Goal: Task Accomplishment & Management: Use online tool/utility

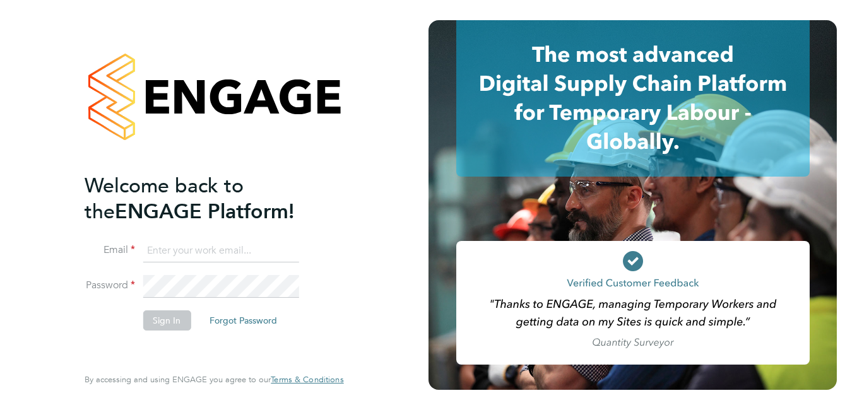
click at [235, 252] on input at bounding box center [221, 251] width 156 height 23
paste input "payroll.downloadqueries@hays.com"
type input "payroll.downloadqueries@hays.com"
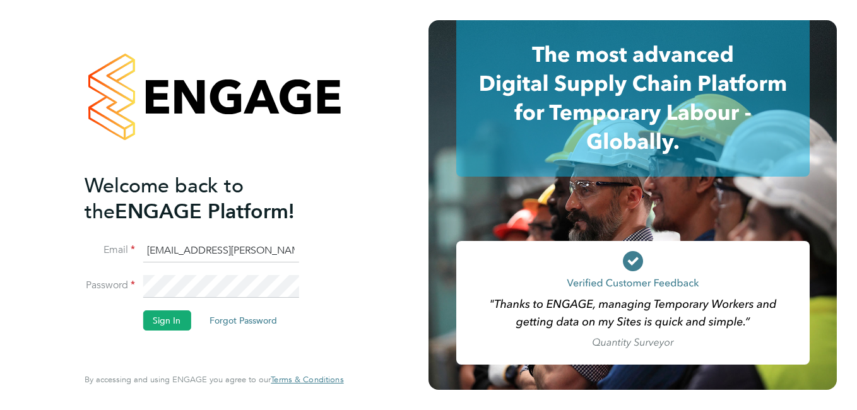
click at [164, 309] on li "Password" at bounding box center [208, 292] width 246 height 35
click at [166, 321] on button "Sign In" at bounding box center [167, 320] width 48 height 20
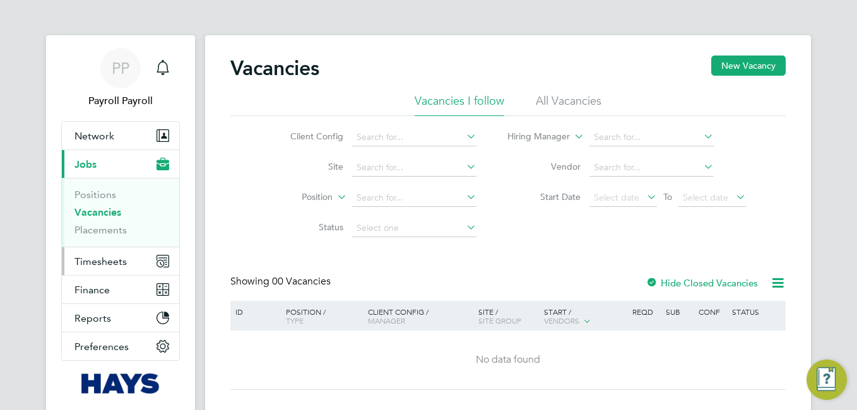
click at [102, 258] on span "Timesheets" at bounding box center [100, 262] width 52 height 12
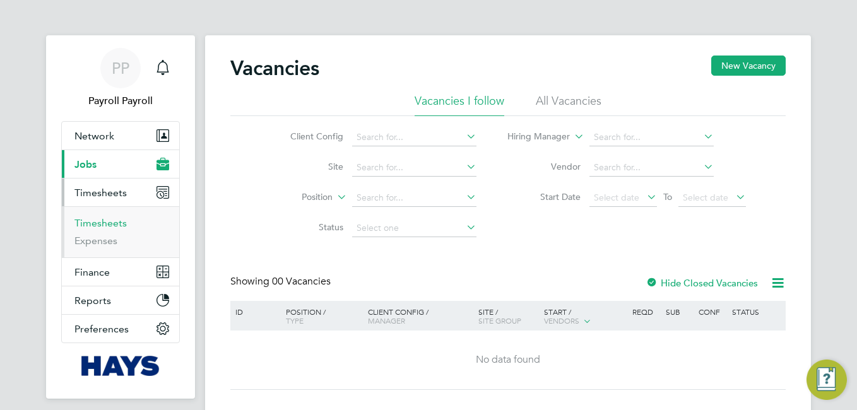
click at [109, 225] on link "Timesheets" at bounding box center [100, 223] width 52 height 12
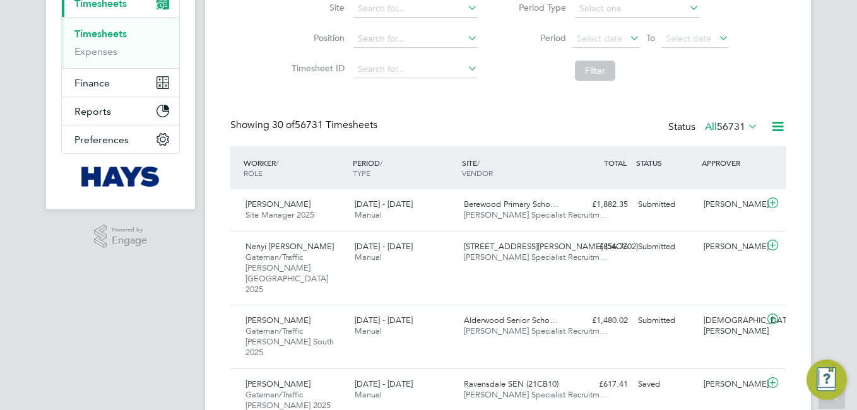
click at [776, 129] on icon at bounding box center [778, 127] width 16 height 16
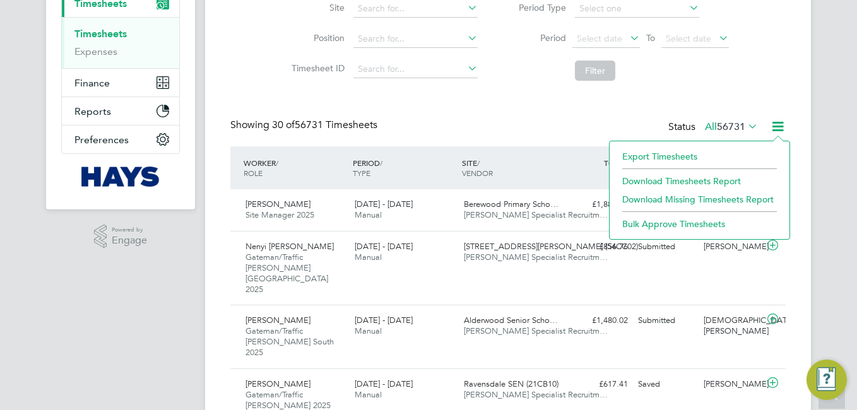
click at [686, 158] on li "Export Timesheets" at bounding box center [699, 157] width 167 height 18
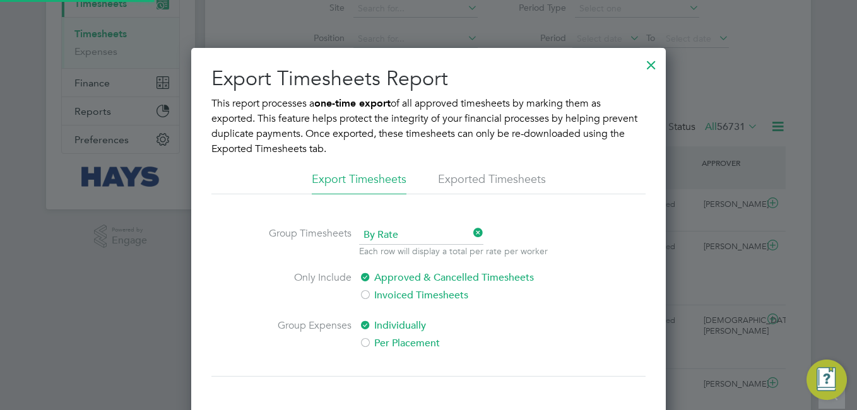
click at [390, 223] on div "Export Timesheets Report This report processes a one-time export of all approve…" at bounding box center [428, 270] width 434 height 408
click at [391, 233] on span "By Rate" at bounding box center [421, 235] width 124 height 19
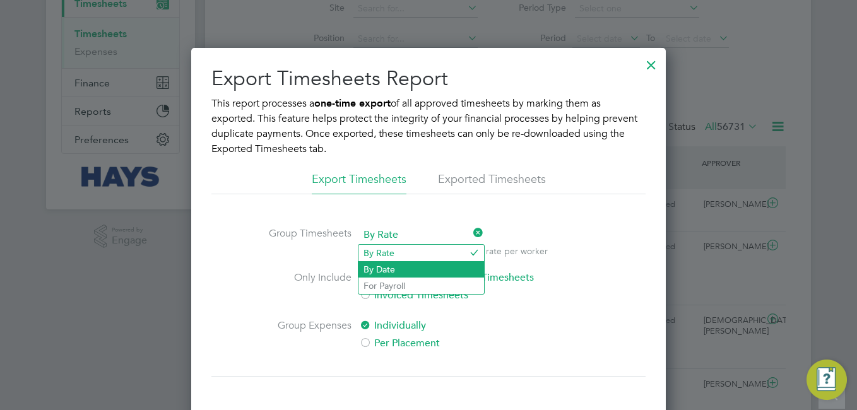
click at [381, 264] on li "By Date" at bounding box center [421, 269] width 126 height 16
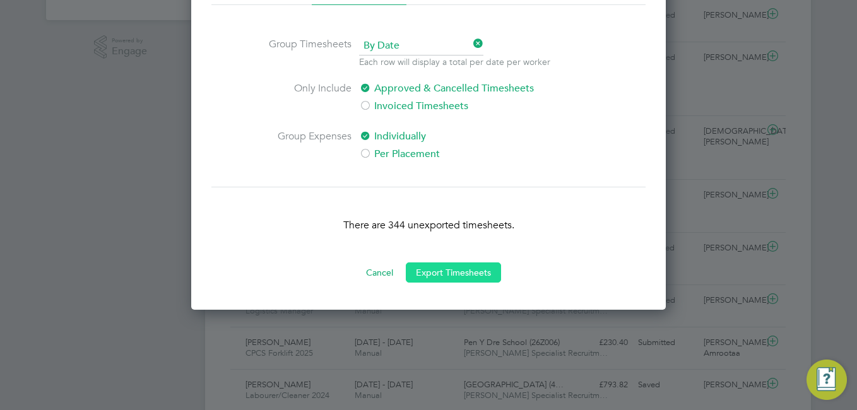
click at [455, 274] on button "Export Timesheets" at bounding box center [453, 272] width 95 height 20
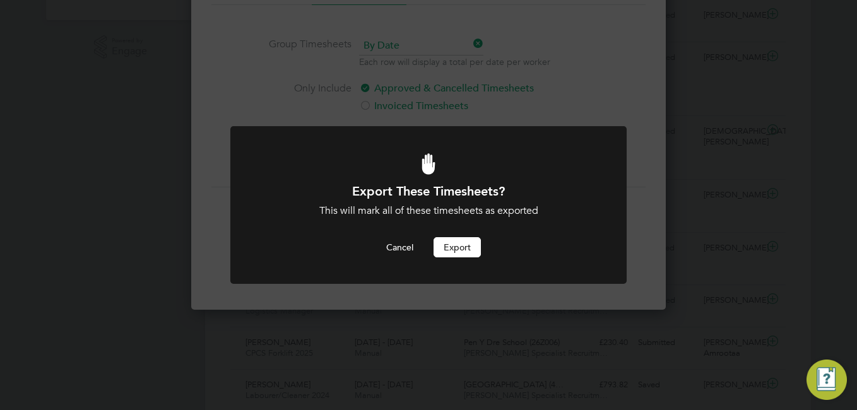
click at [453, 252] on button "Export" at bounding box center [456, 247] width 47 height 20
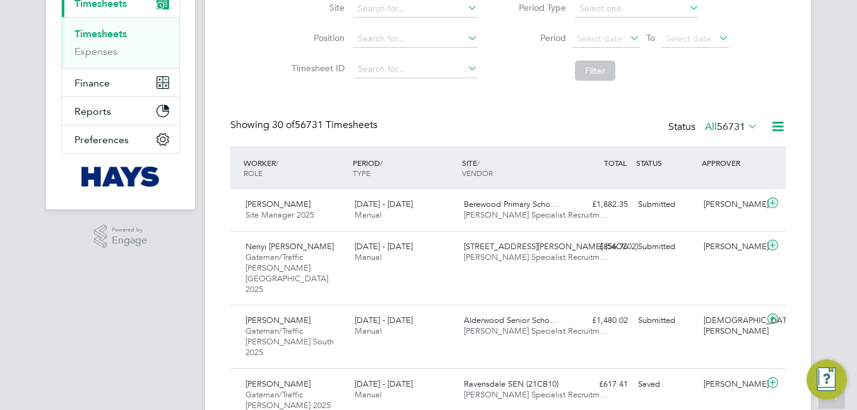
click at [775, 126] on icon at bounding box center [778, 127] width 16 height 16
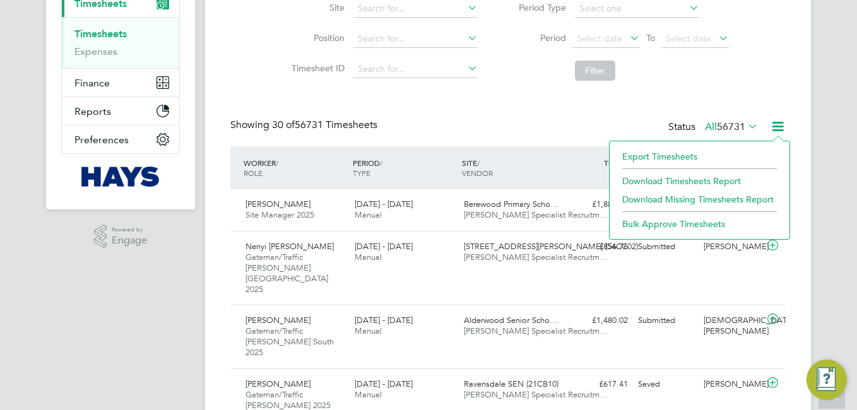
click at [680, 162] on li "Export Timesheets" at bounding box center [699, 157] width 167 height 18
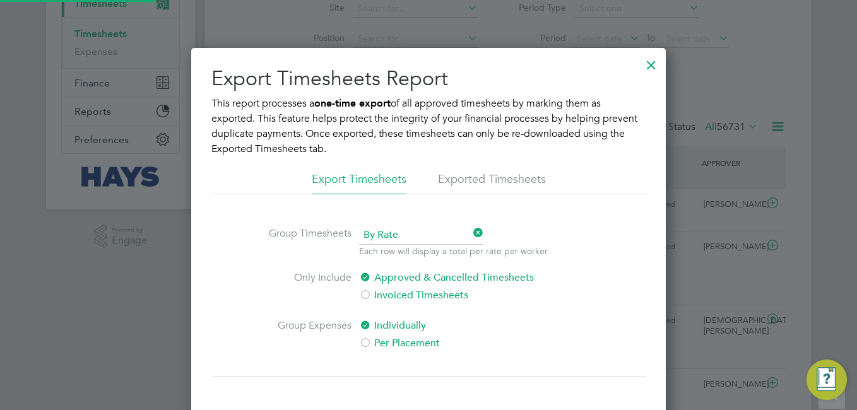
click at [512, 177] on li "Exported Timesheets" at bounding box center [492, 183] width 108 height 23
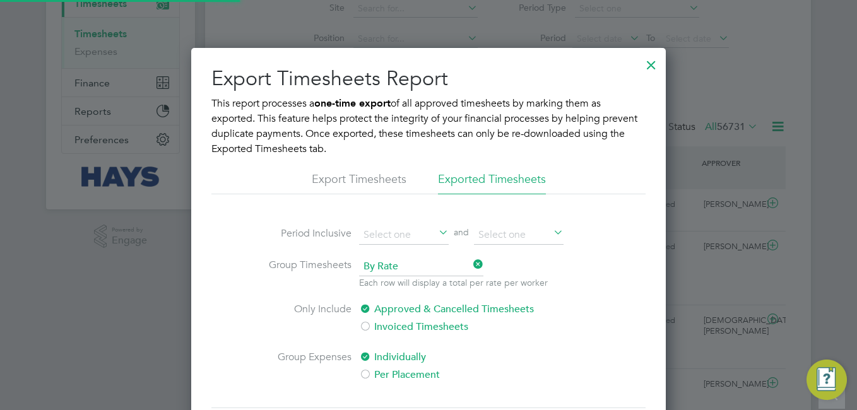
click at [357, 237] on li "Period Inclusive and" at bounding box center [428, 242] width 343 height 32
click at [369, 235] on input at bounding box center [404, 235] width 90 height 19
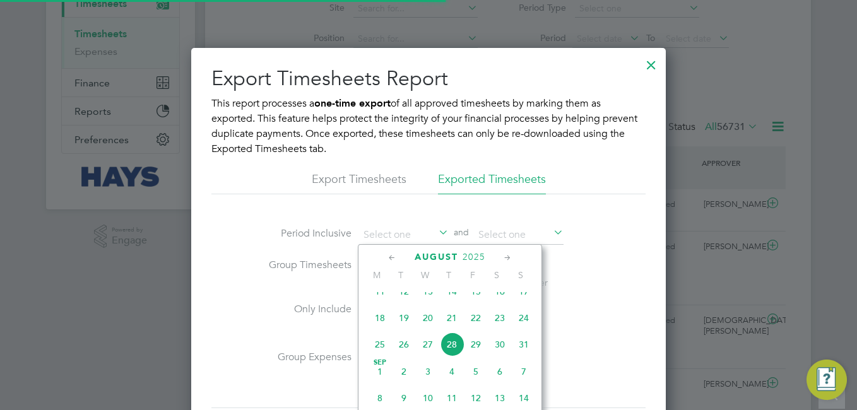
click at [404, 356] on span "26" at bounding box center [404, 344] width 24 height 24
type input "[DATE]"
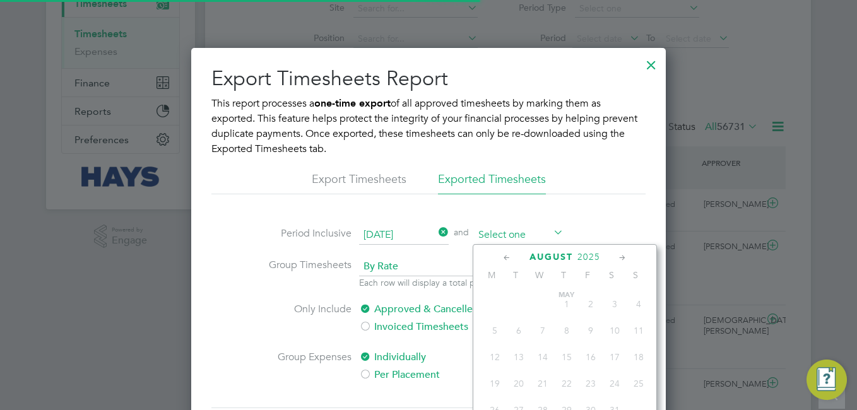
click at [506, 240] on input at bounding box center [519, 235] width 90 height 19
click at [572, 356] on span "28" at bounding box center [567, 344] width 24 height 24
type input "[DATE]"
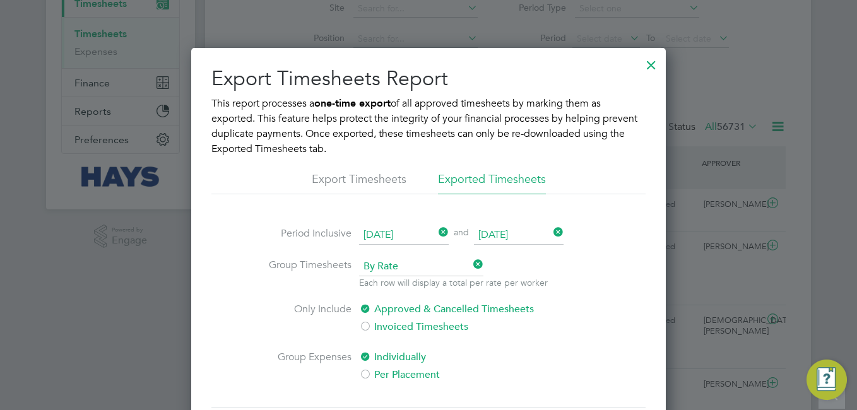
click at [580, 317] on li "Only Include Approved & Cancelled Timesheets Invoiced Timesheets" at bounding box center [428, 326] width 343 height 48
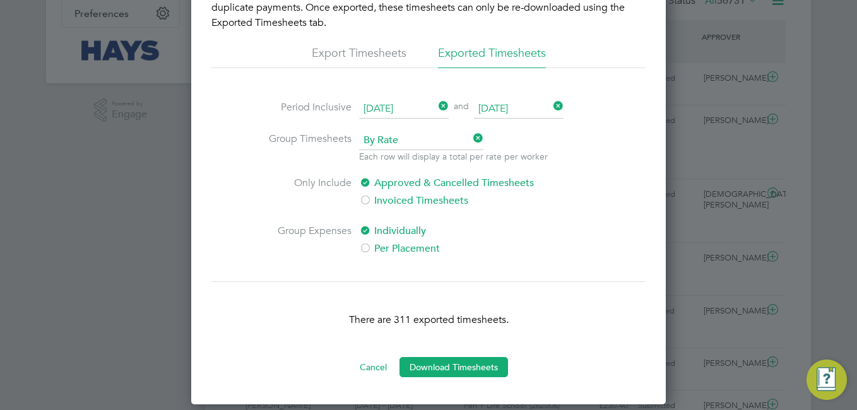
click at [373, 144] on span "By Rate" at bounding box center [421, 140] width 124 height 19
click at [373, 178] on li "By Date" at bounding box center [421, 175] width 126 height 16
click at [457, 367] on button "Download Timesheets" at bounding box center [453, 367] width 109 height 20
